Goal: Task Accomplishment & Management: Manage account settings

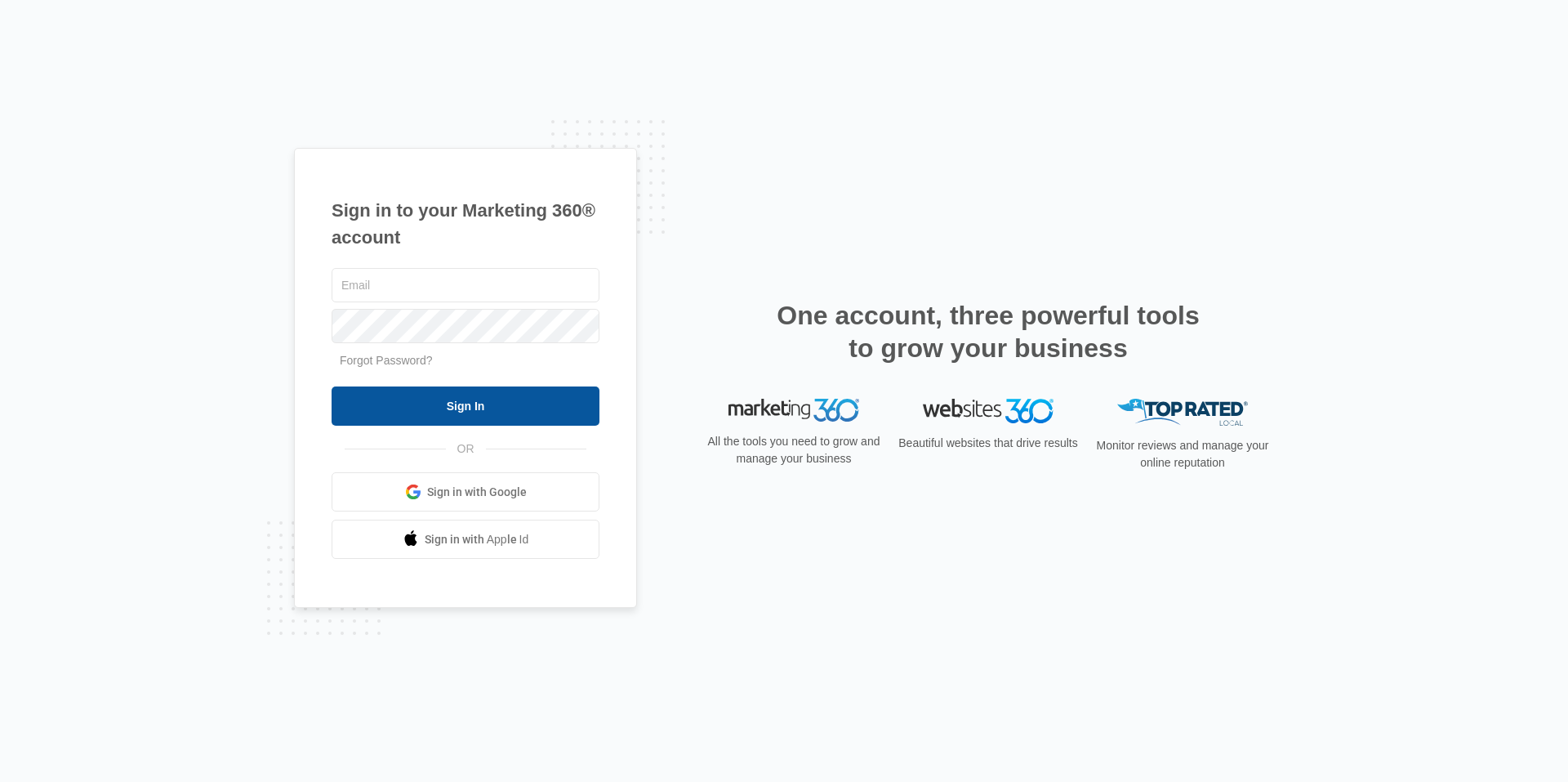
type input "[EMAIL_ADDRESS][DOMAIN_NAME]"
click at [547, 408] on input "Sign In" at bounding box center [465, 406] width 268 height 39
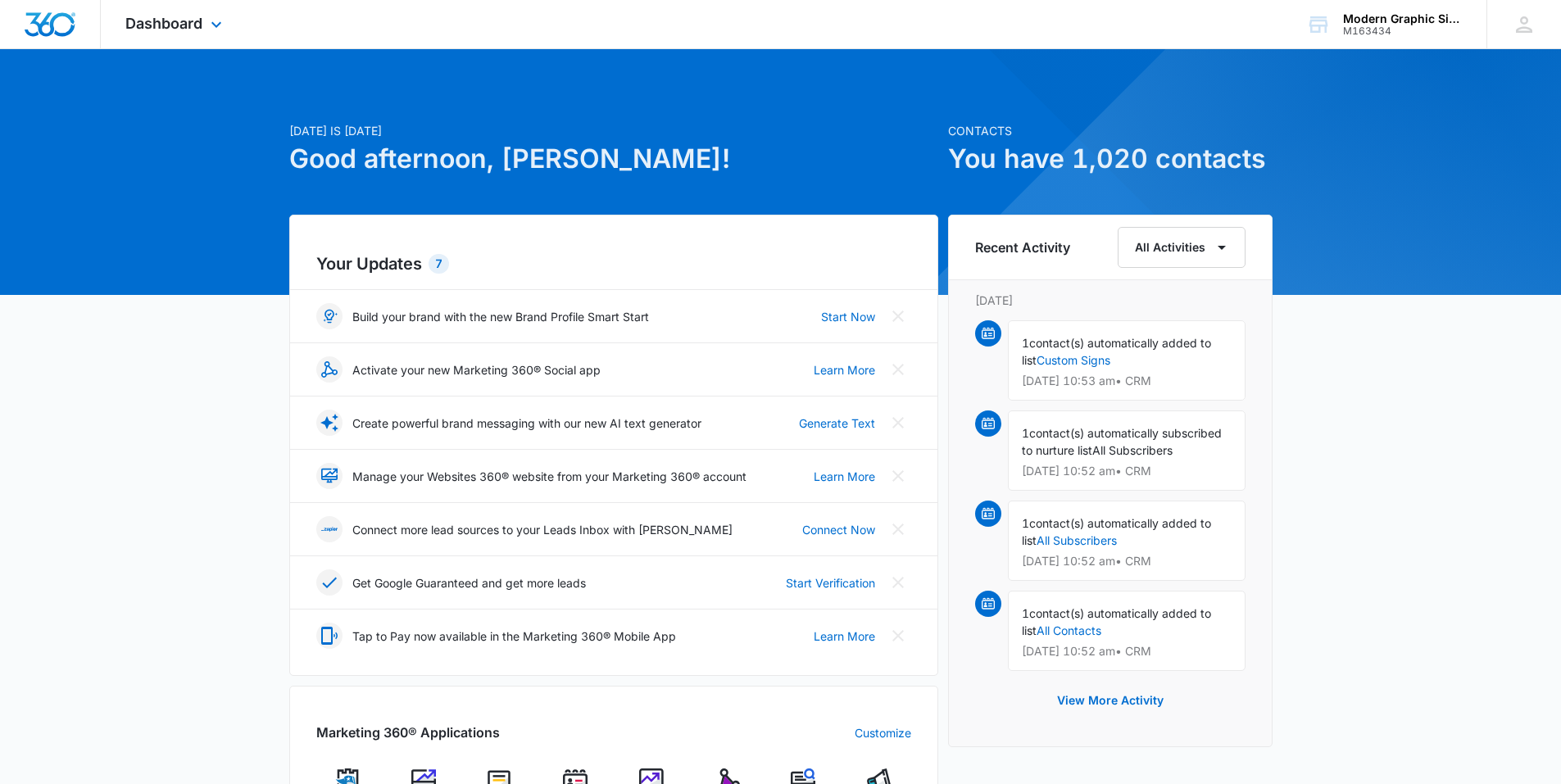
click at [203, 20] on div "Dashboard Apps Reputation Websites Forms CRM Email Social POS Content Ads Intel…" at bounding box center [176, 24] width 150 height 48
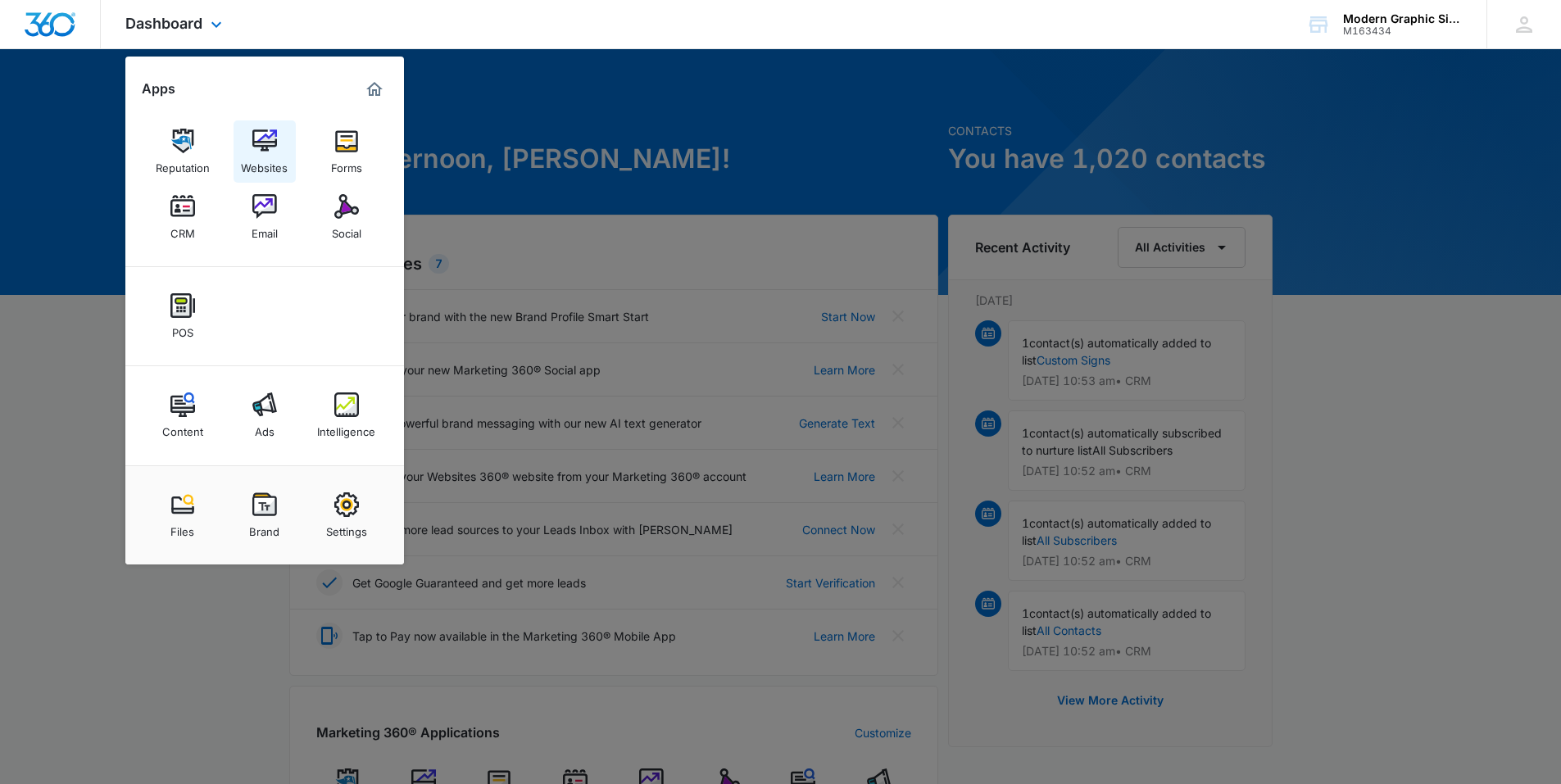
click at [273, 143] on img at bounding box center [264, 141] width 25 height 25
